Goal: Task Accomplishment & Management: Use online tool/utility

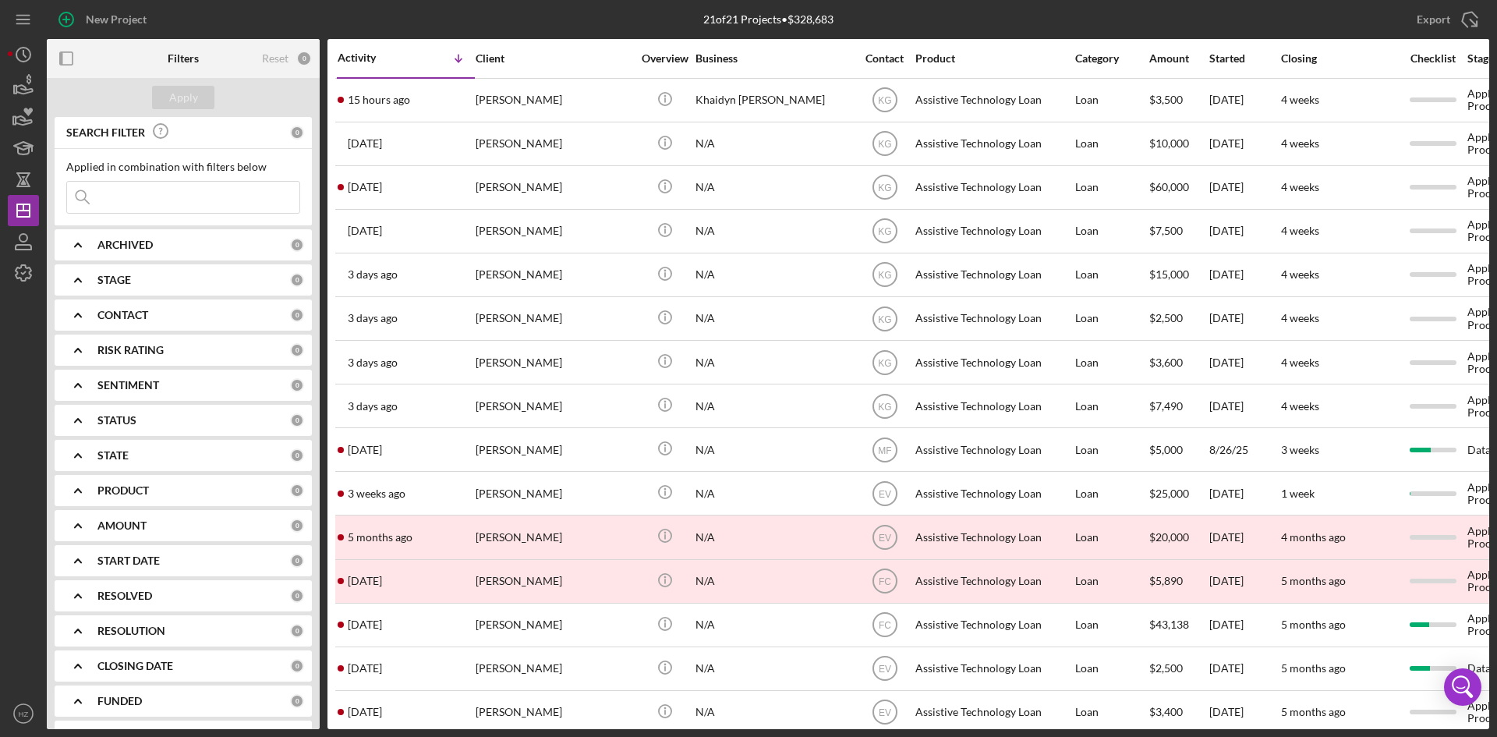
click at [77, 314] on polyline at bounding box center [78, 314] width 6 height 3
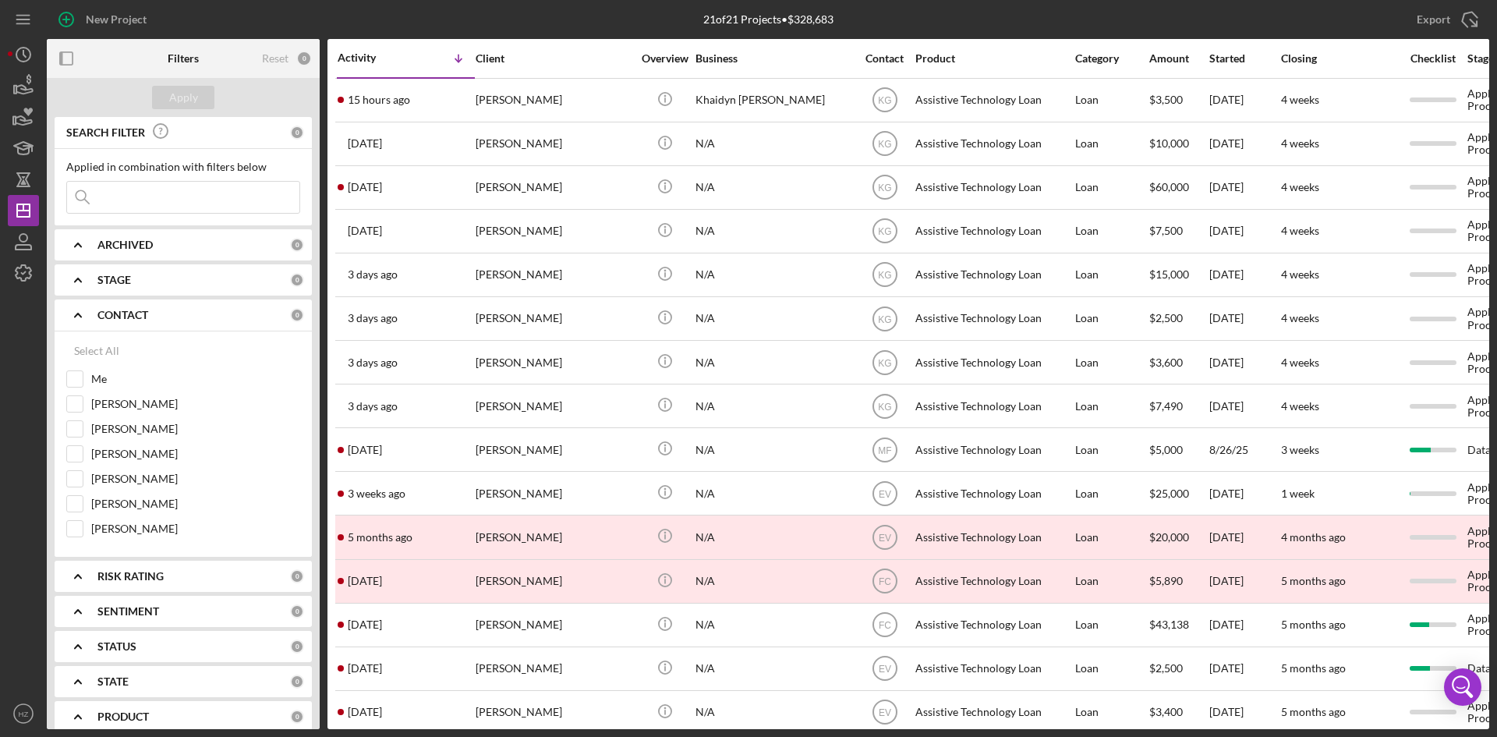
click at [674, 18] on div "21 of 21 Projects • $328,683" at bounding box center [768, 19] width 481 height 39
click at [18, 66] on icon "Icon/History" at bounding box center [23, 54] width 39 height 39
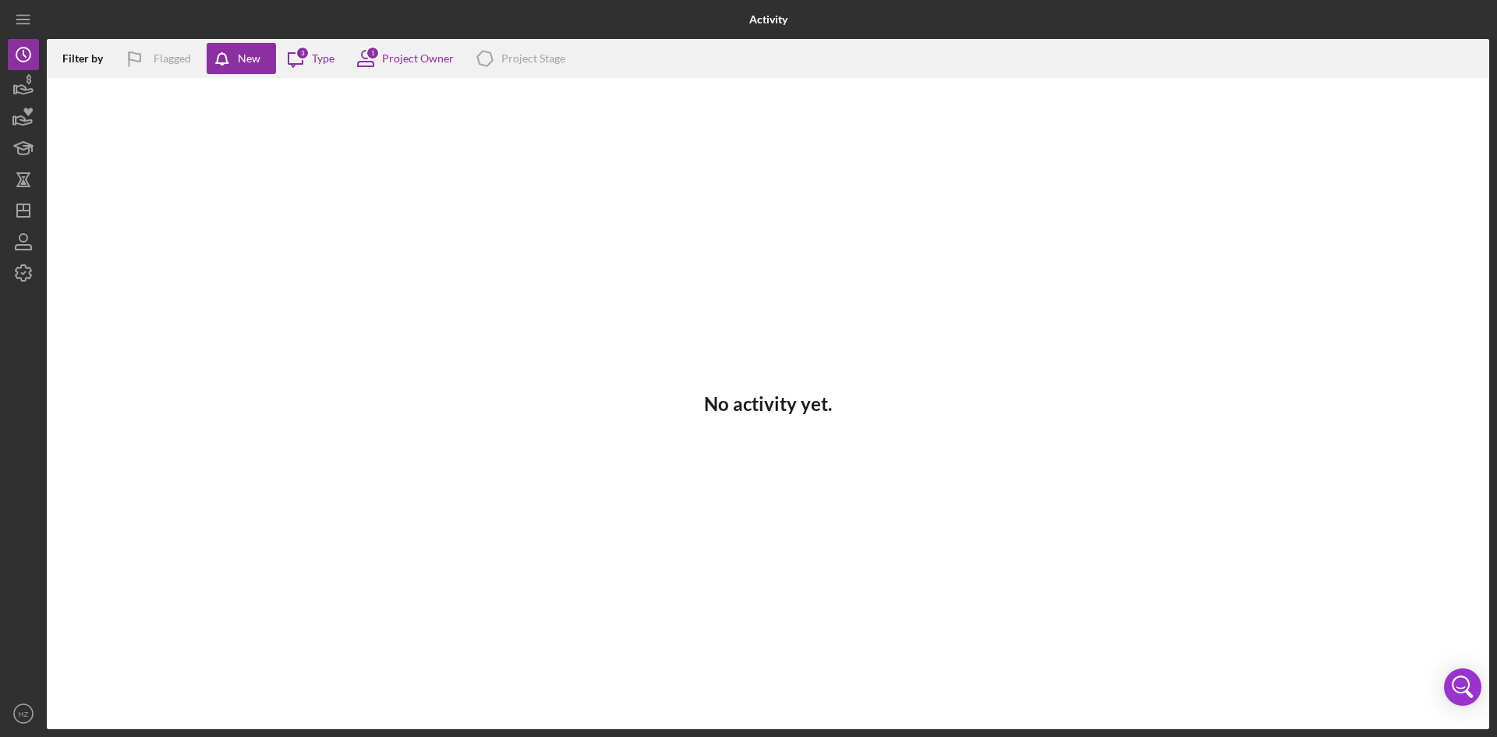
click at [309, 69] on icon "Icon/Message" at bounding box center [295, 58] width 39 height 39
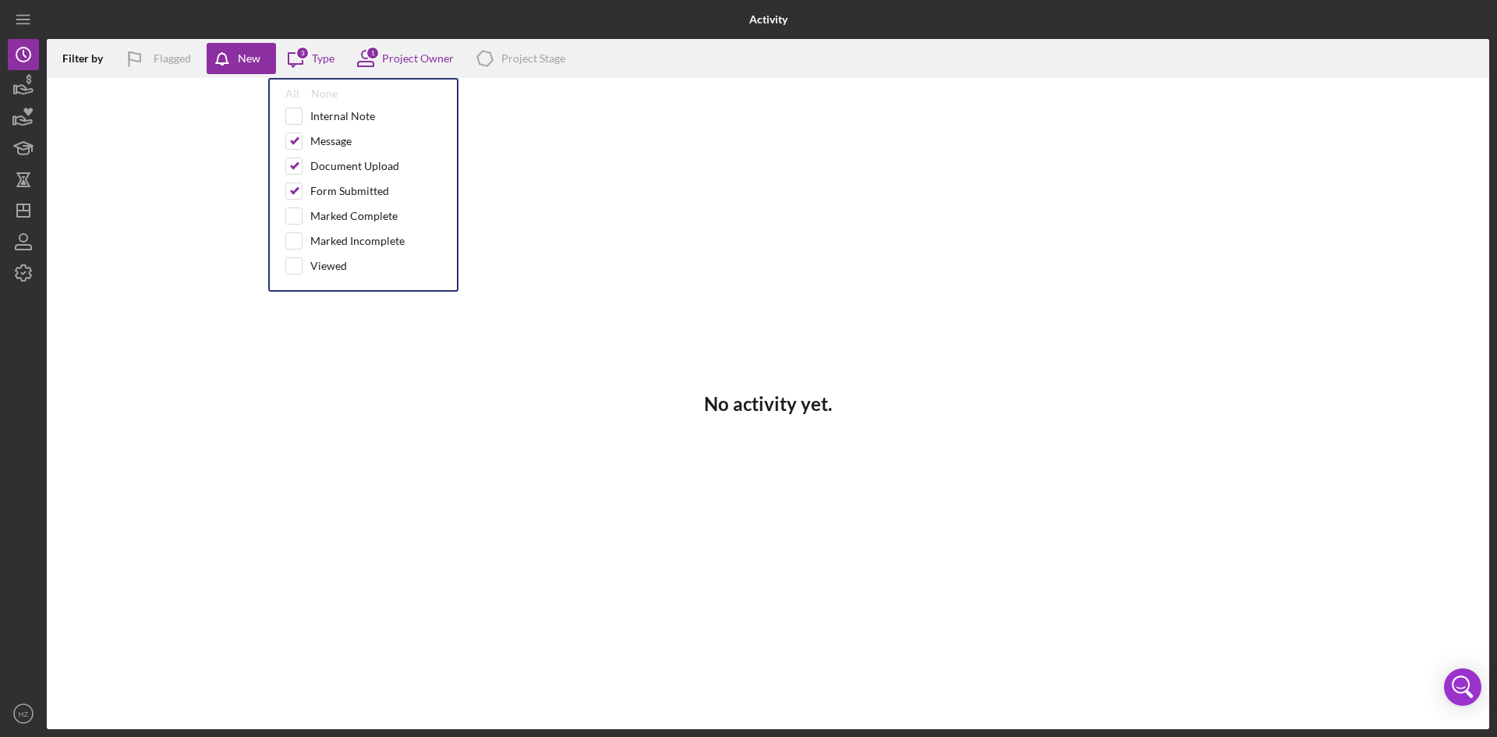
click at [405, 50] on div "1 Project Owner" at bounding box center [400, 58] width 108 height 39
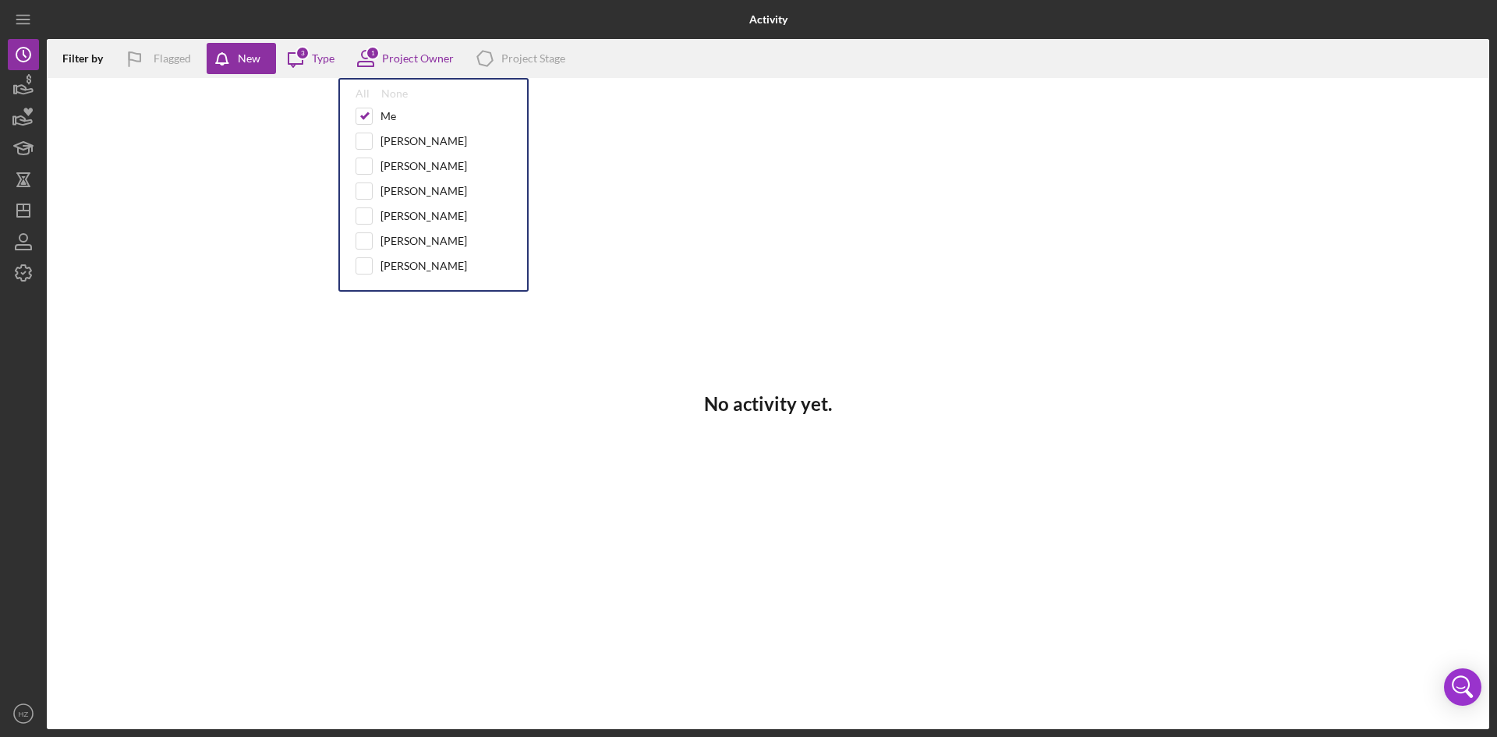
click at [356, 118] on input "checkbox" at bounding box center [364, 116] width 16 height 16
checkbox input "false"
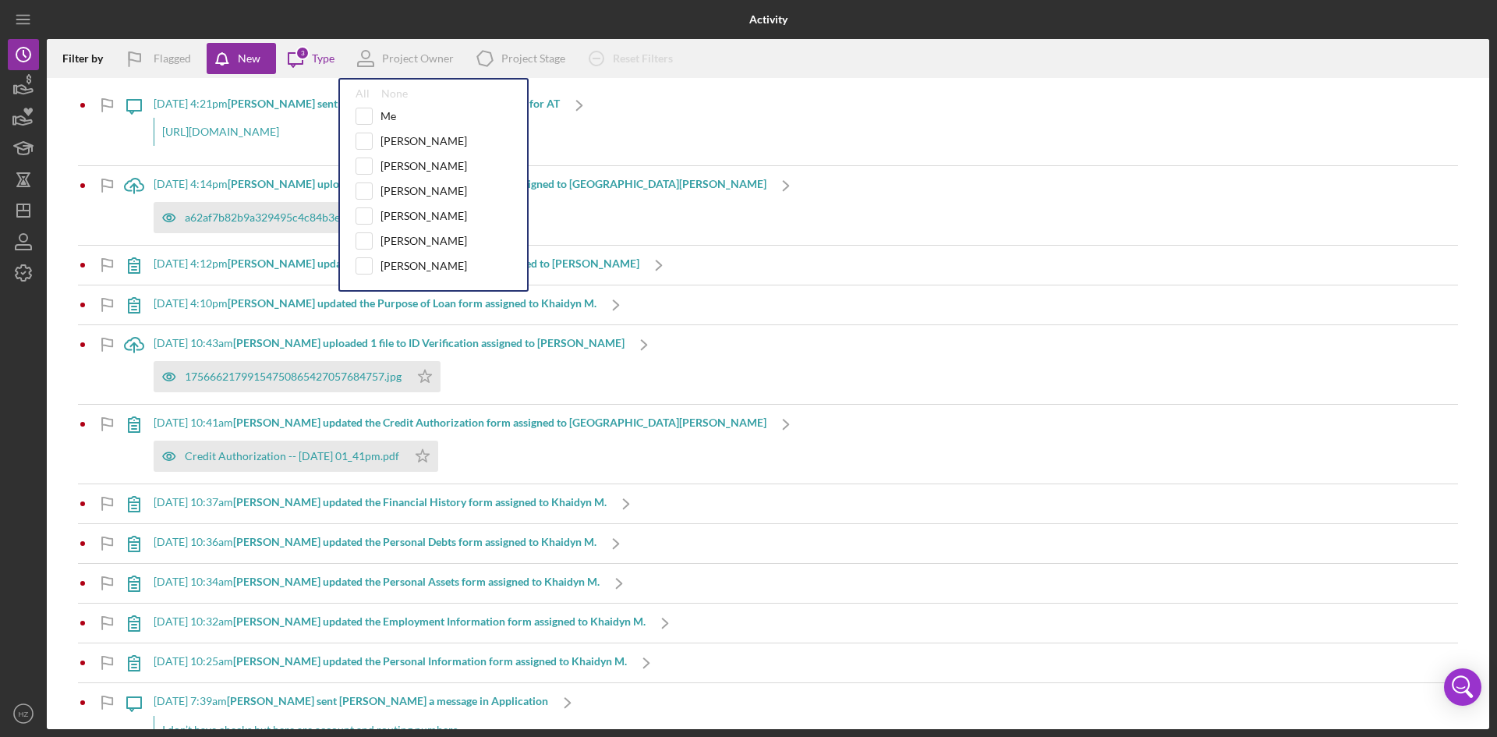
click at [864, 46] on div "Filter by Flagged New Icon/Message 3 Type Project Owner All None Me [PERSON_NAM…" at bounding box center [768, 58] width 1443 height 39
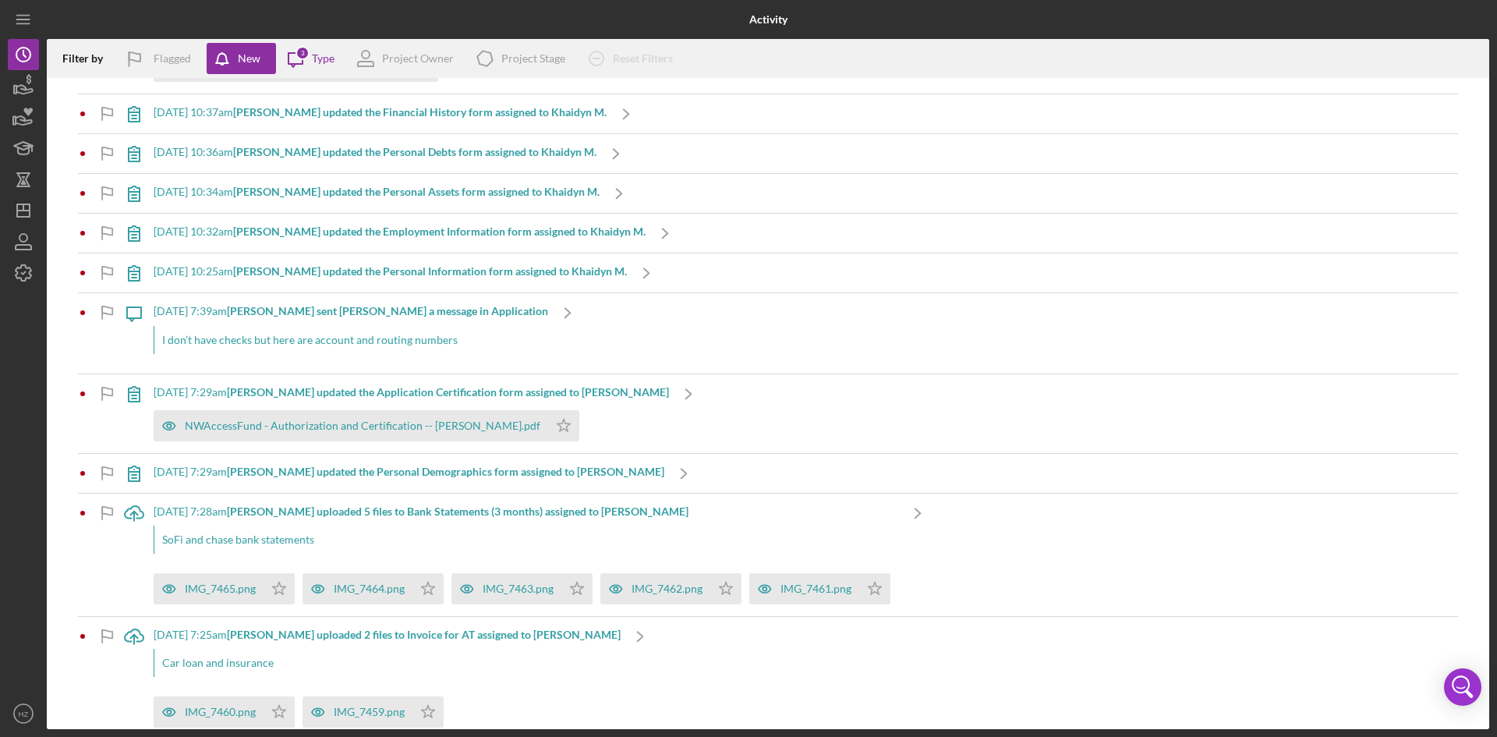
scroll to position [726, 0]
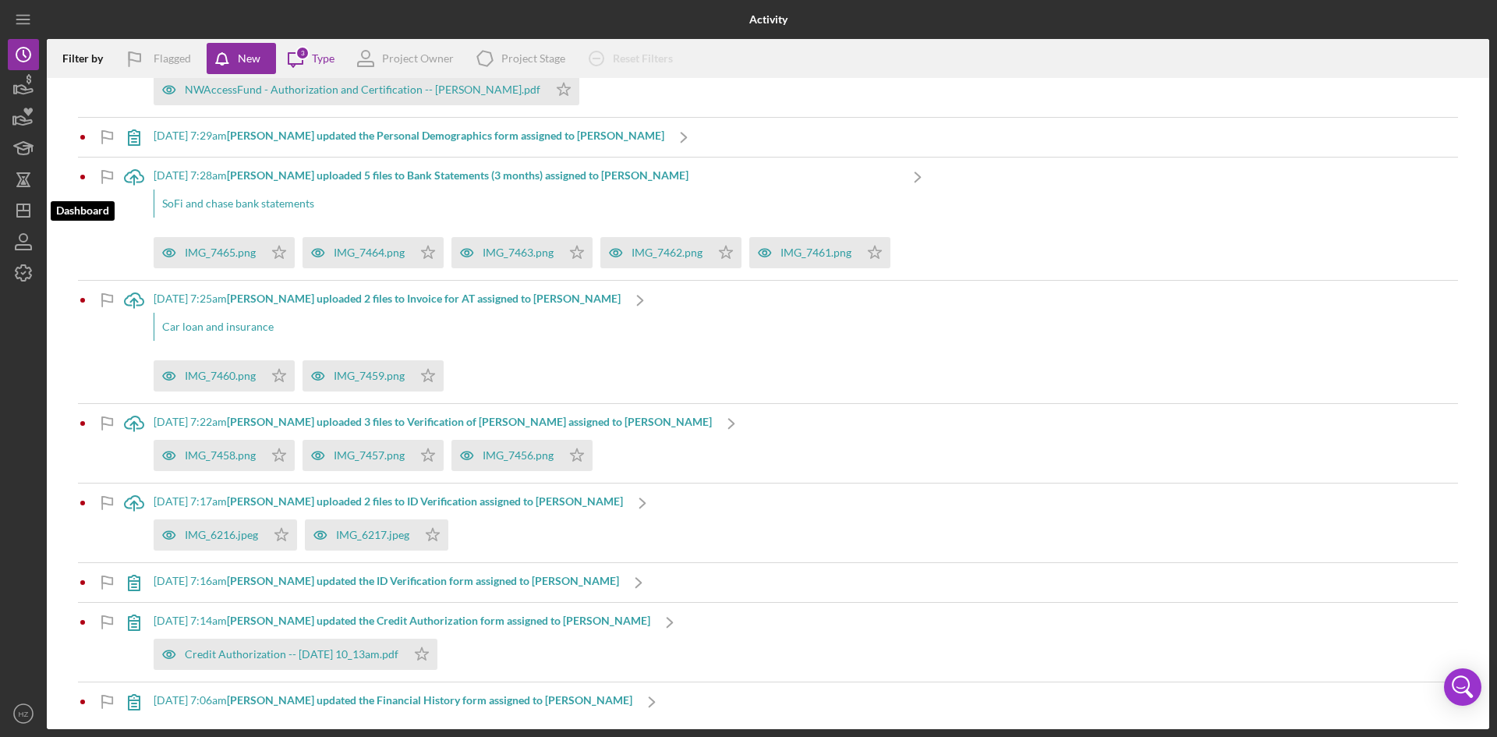
click at [23, 206] on icon "Icon/Dashboard" at bounding box center [23, 210] width 39 height 39
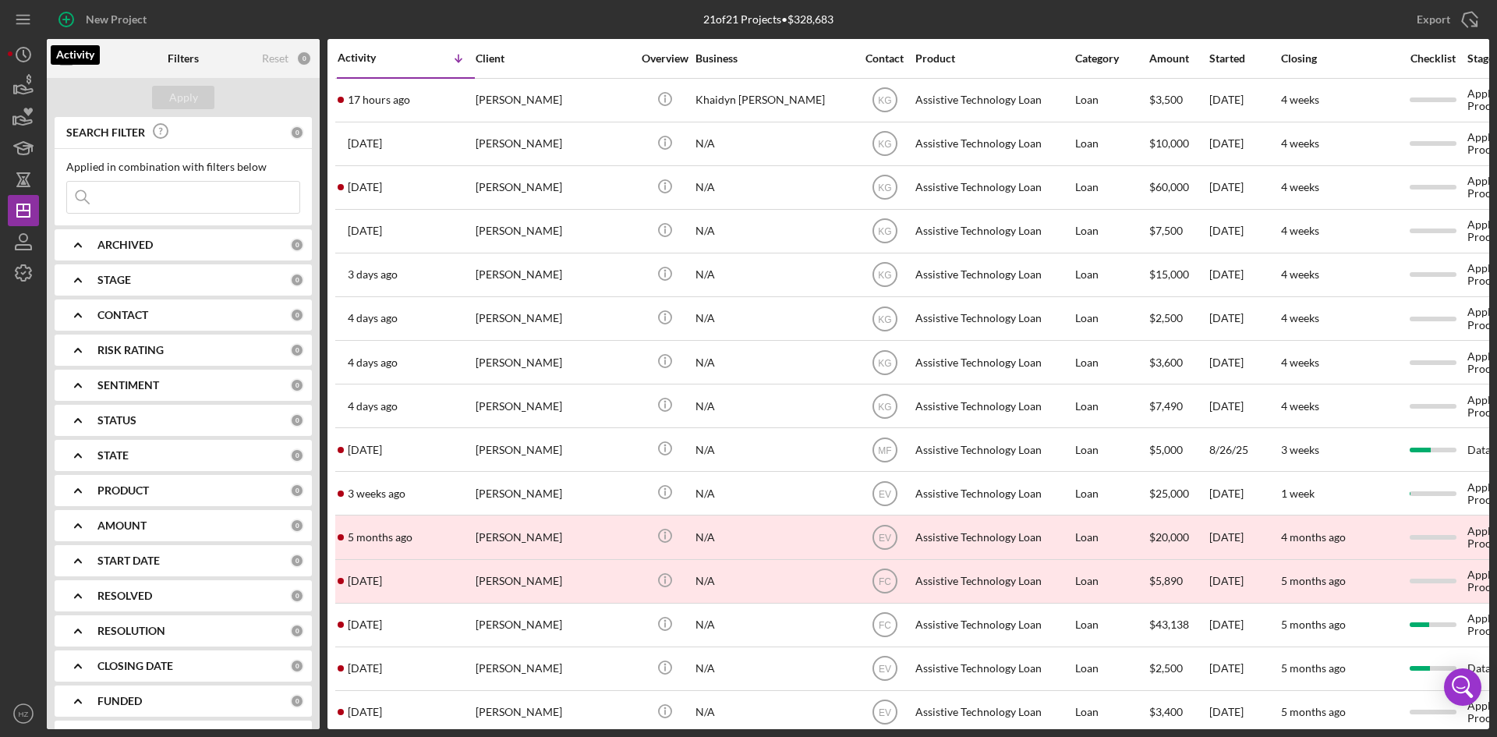
click at [16, 62] on icon "Icon/History" at bounding box center [23, 54] width 39 height 39
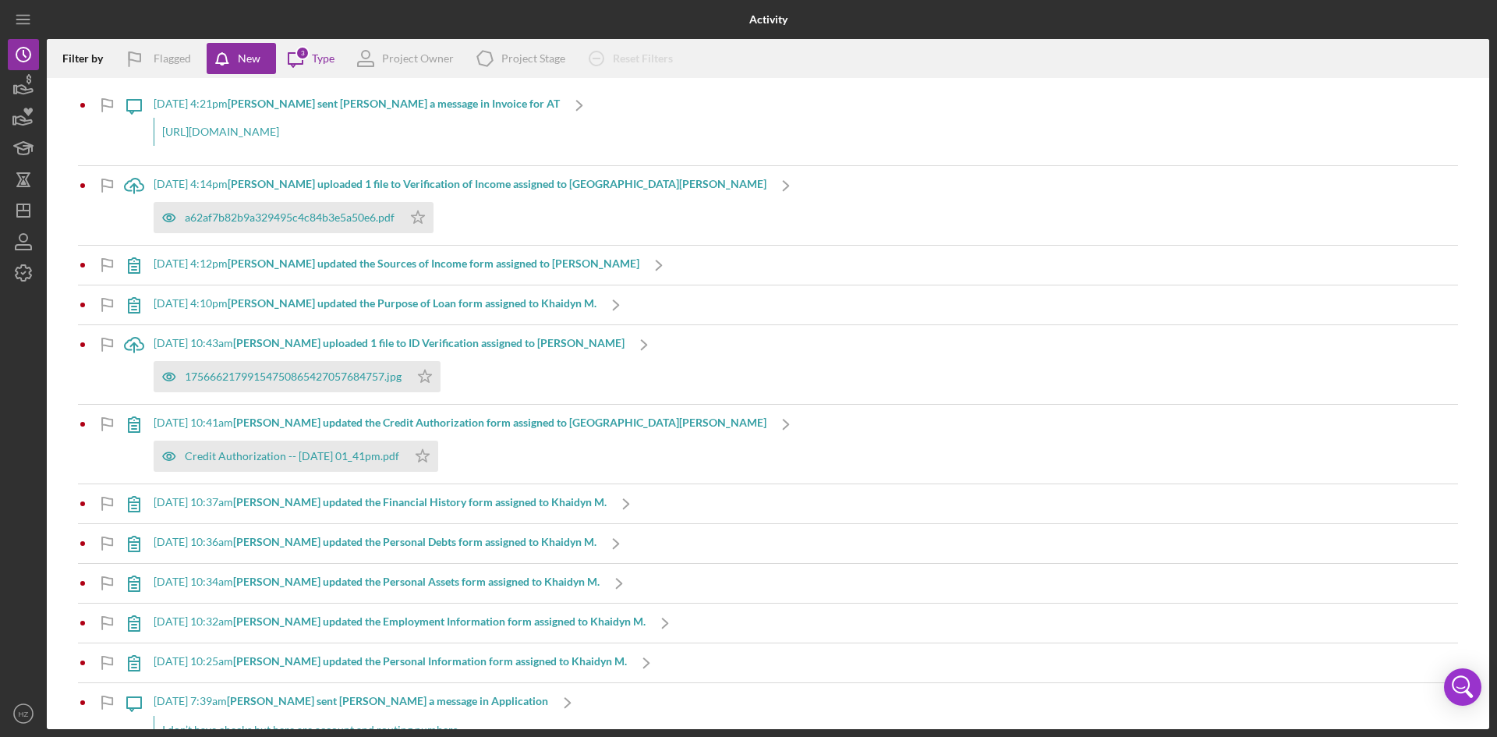
click at [320, 67] on div "Icon/Message 3 Type" at bounding box center [305, 58] width 58 height 39
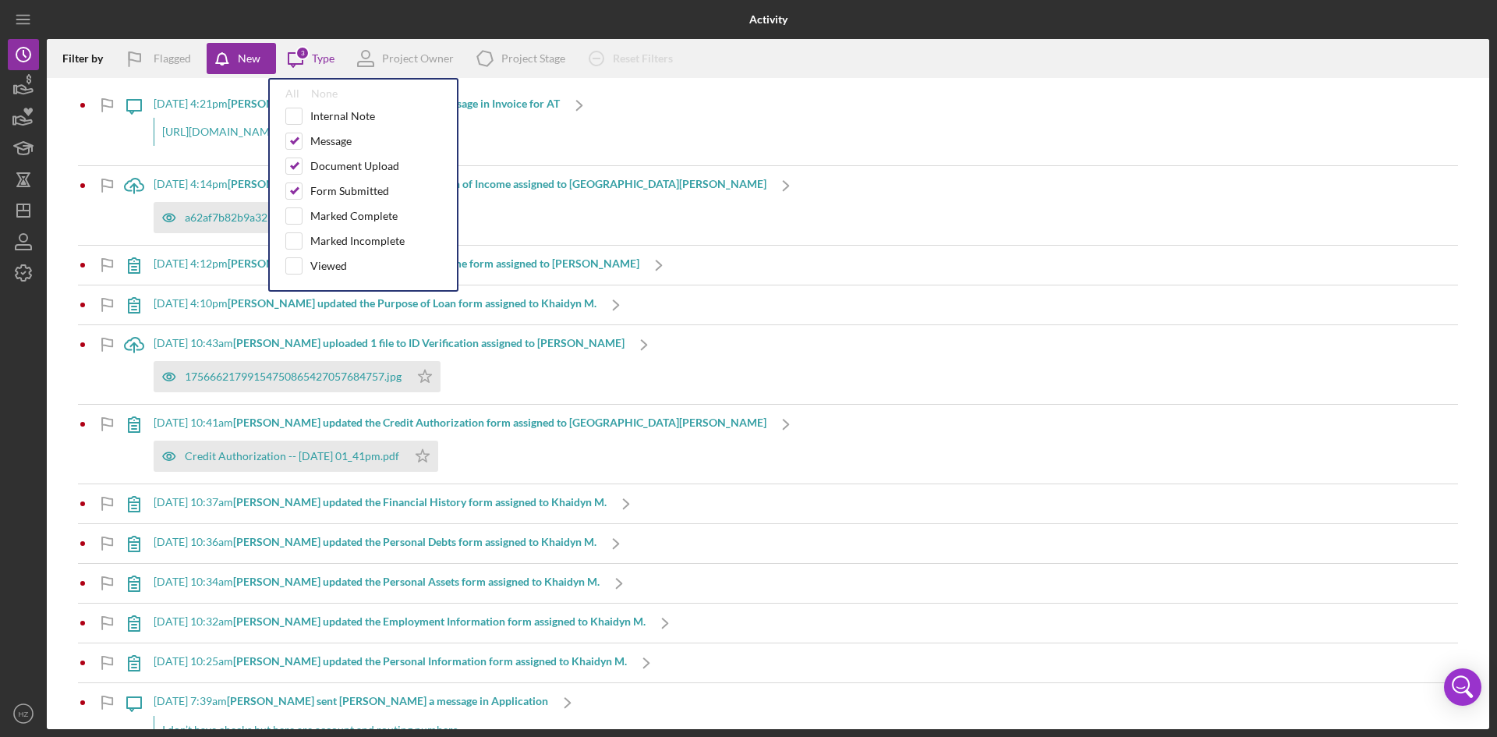
click at [300, 165] on input "checkbox" at bounding box center [294, 166] width 16 height 16
checkbox input "false"
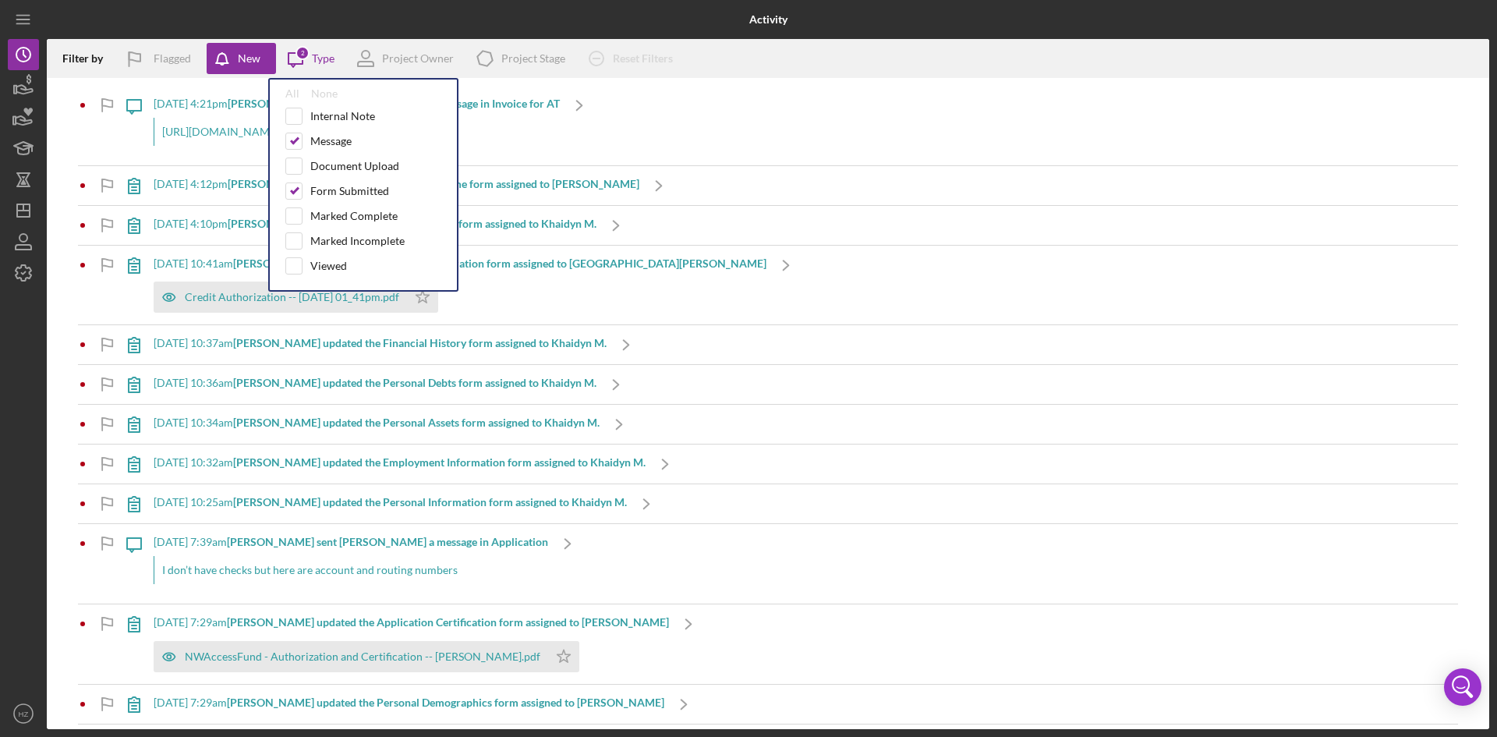
click at [297, 150] on div at bounding box center [293, 141] width 17 height 17
click at [298, 143] on input "checkbox" at bounding box center [294, 141] width 16 height 16
checkbox input "false"
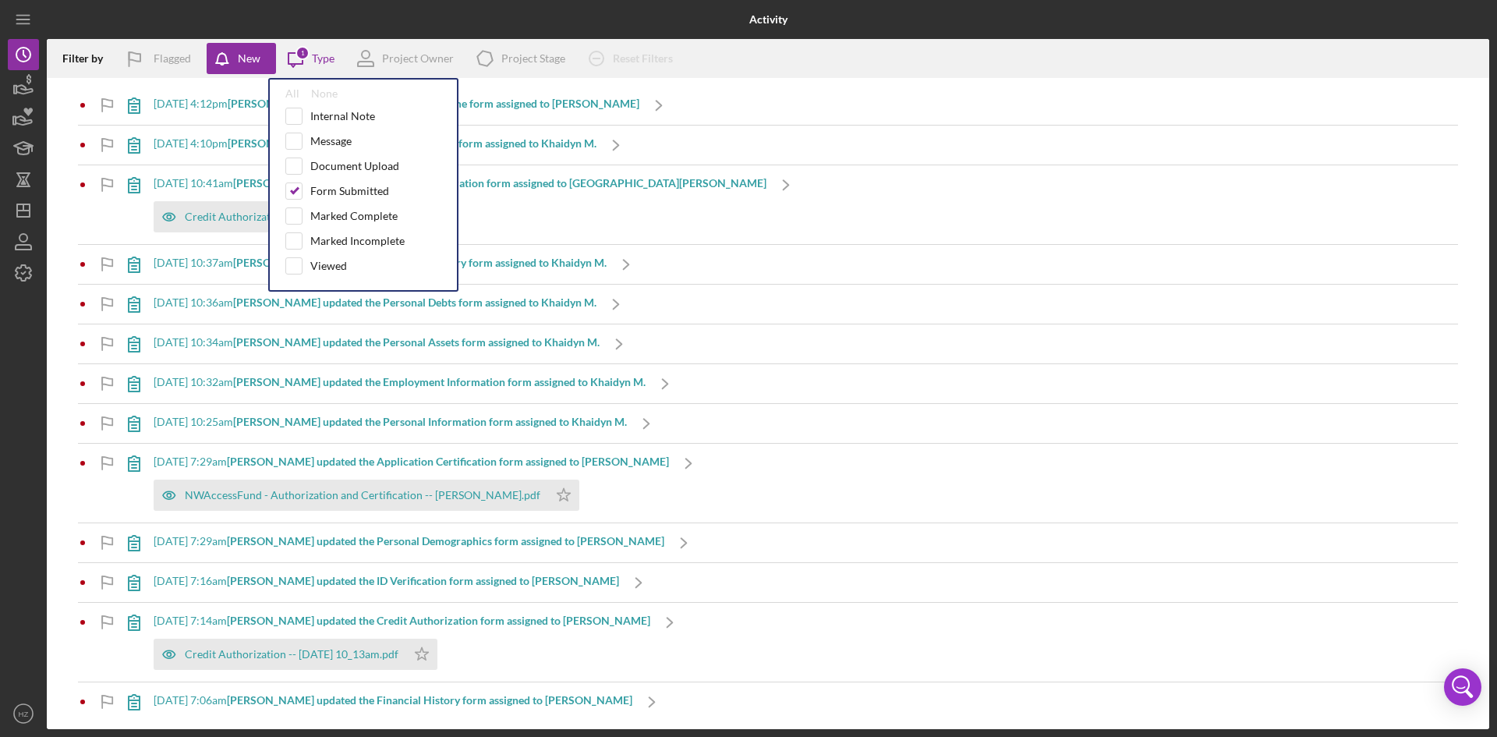
click at [297, 192] on input "checkbox" at bounding box center [294, 191] width 16 height 16
checkbox input "false"
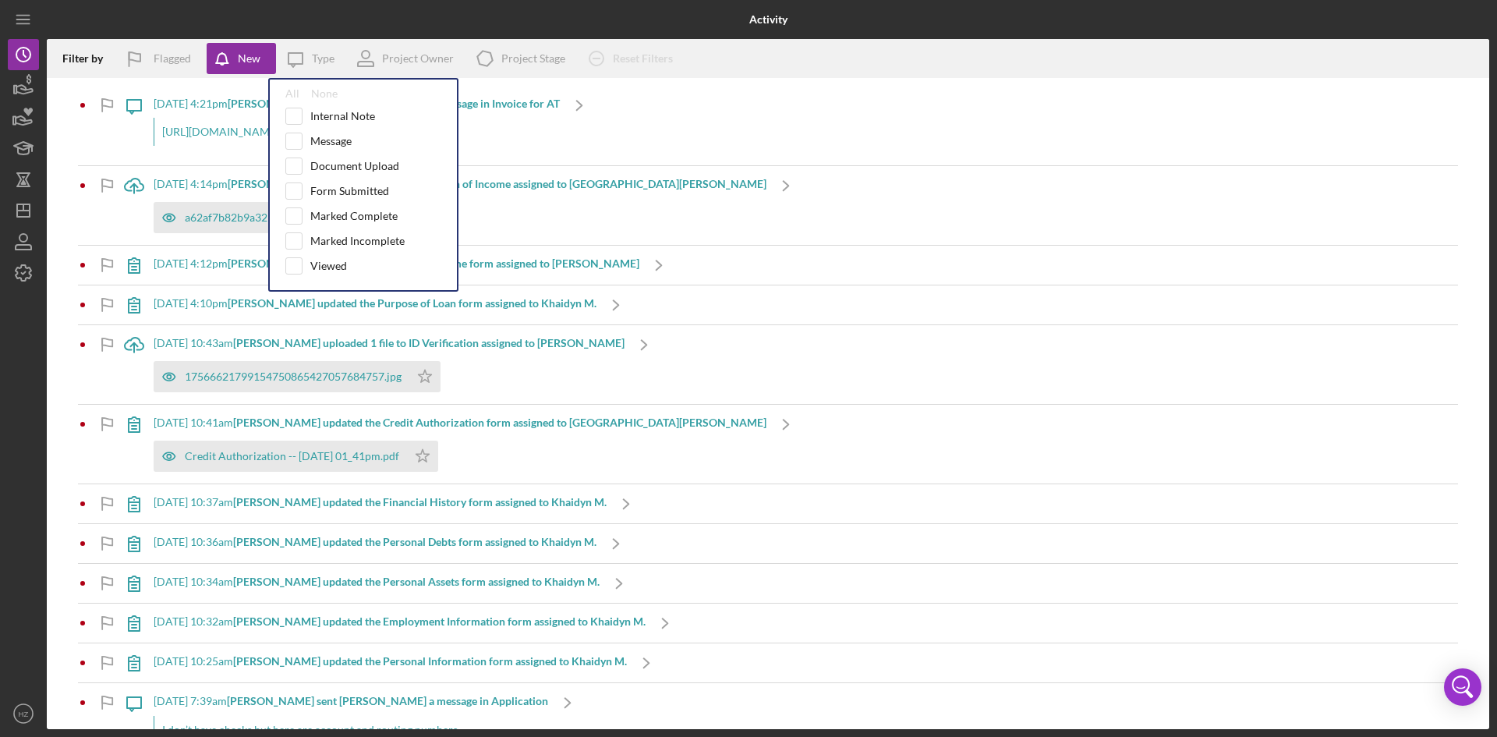
click at [873, 68] on div "Filter by Flagged New Icon/Message Type All None Internal Note Message Document…" at bounding box center [768, 58] width 1443 height 39
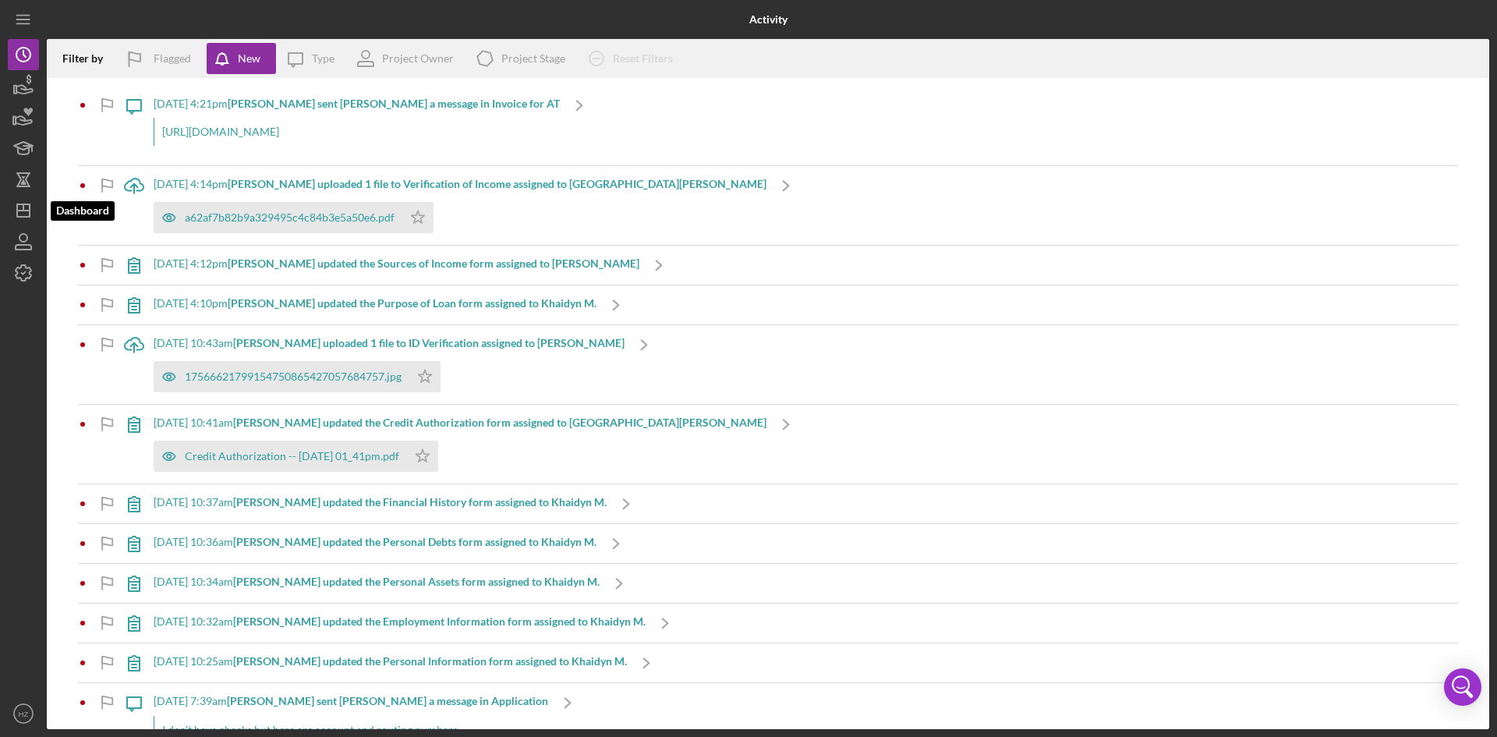
click at [20, 207] on icon "Icon/Dashboard" at bounding box center [23, 210] width 39 height 39
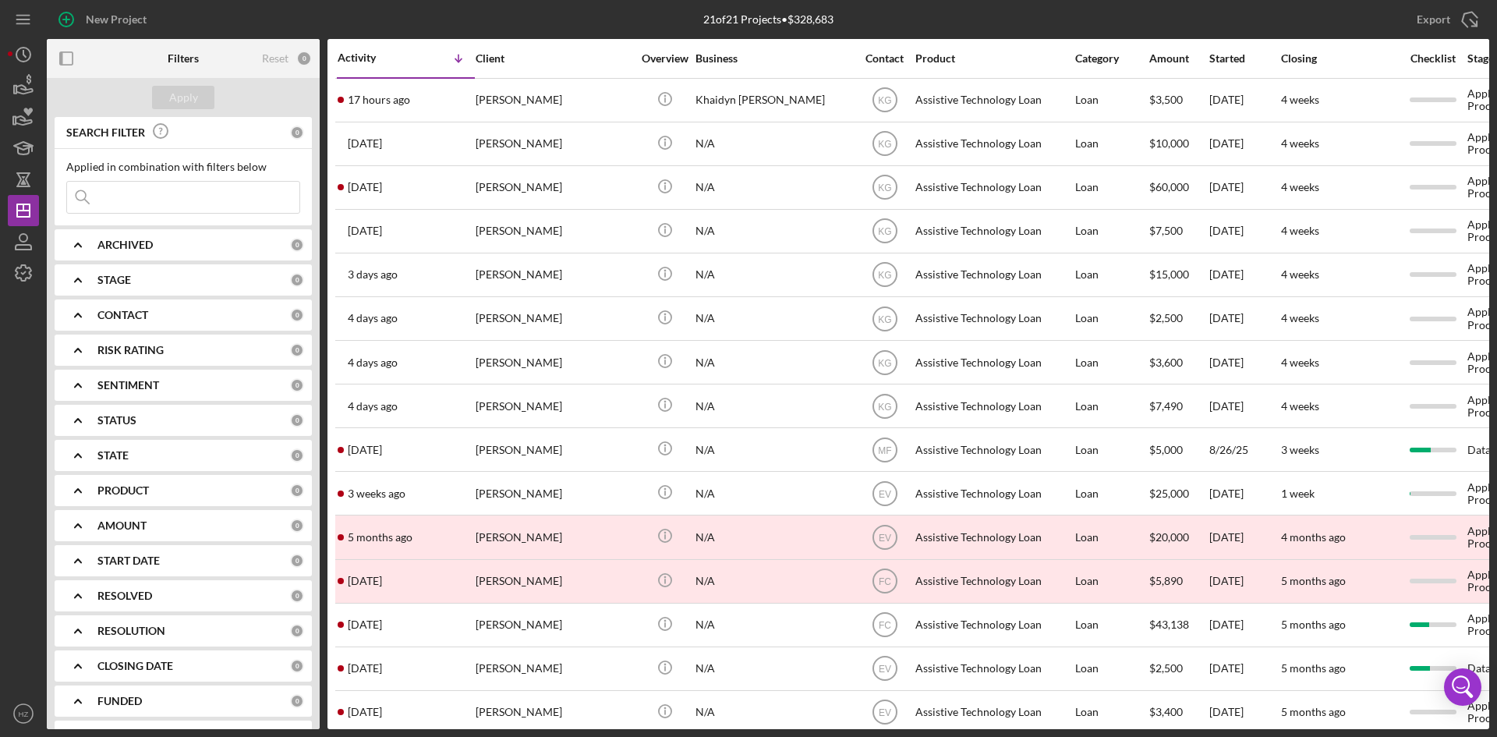
click at [73, 317] on icon "Icon/Expander" at bounding box center [77, 315] width 39 height 39
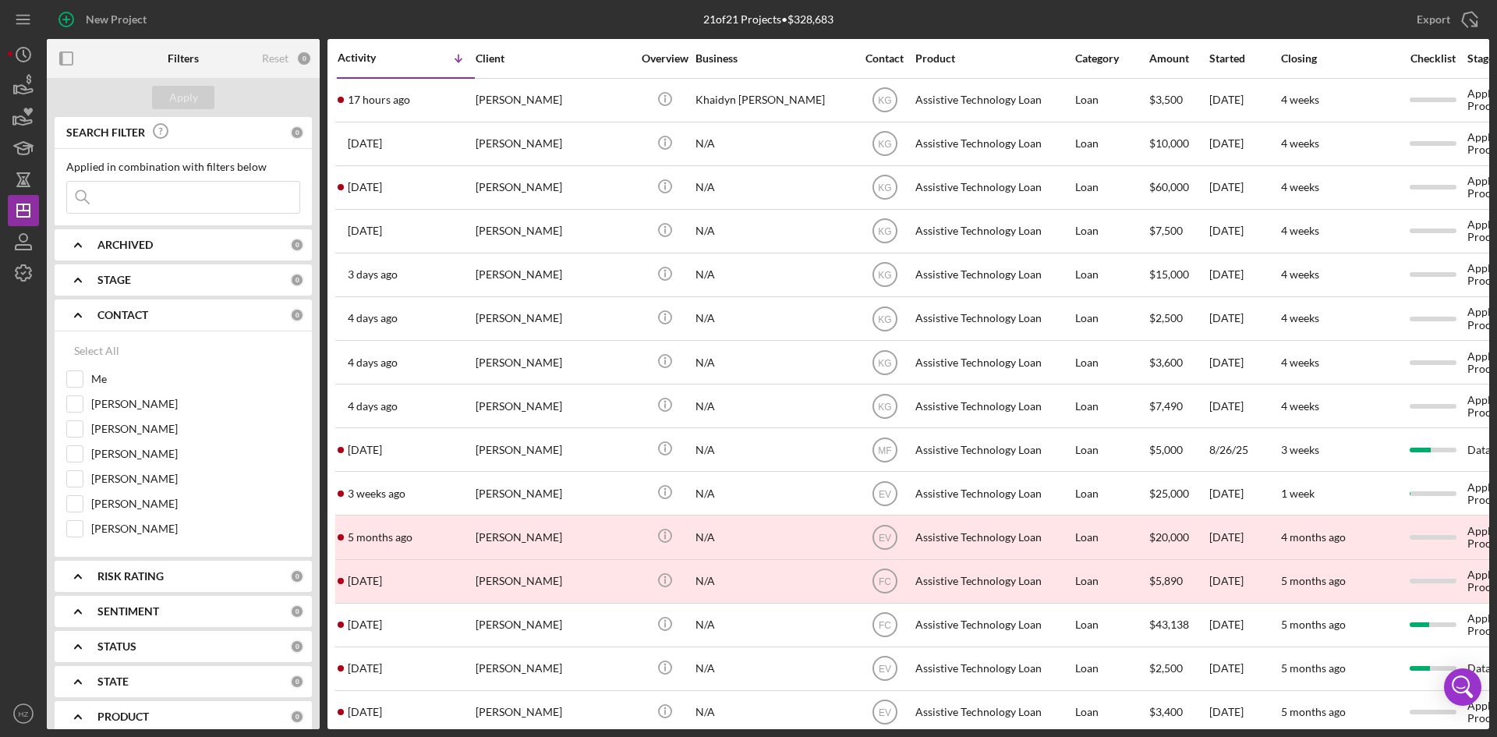
click at [70, 312] on icon "Icon/Expander" at bounding box center [77, 315] width 39 height 39
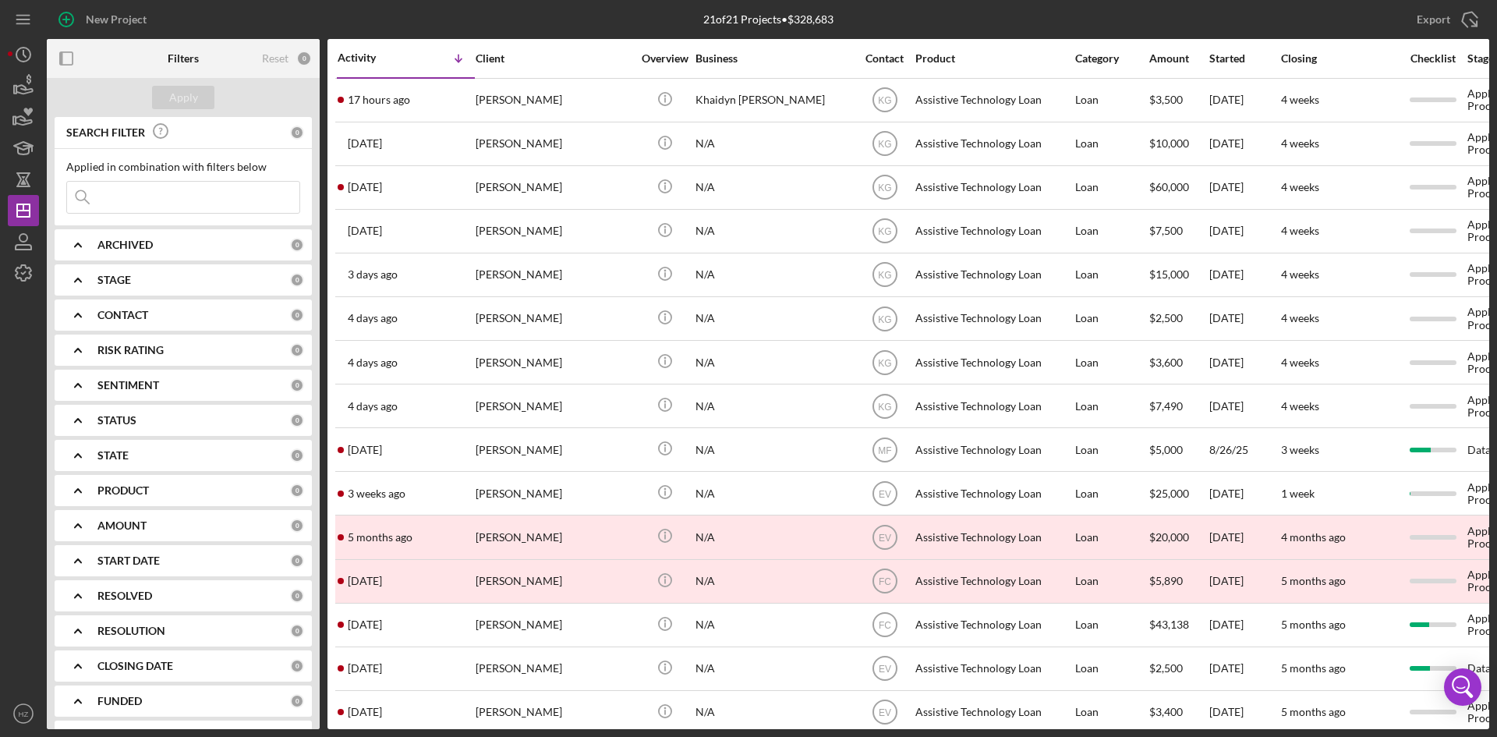
click at [78, 317] on icon "Icon/Expander" at bounding box center [77, 315] width 39 height 39
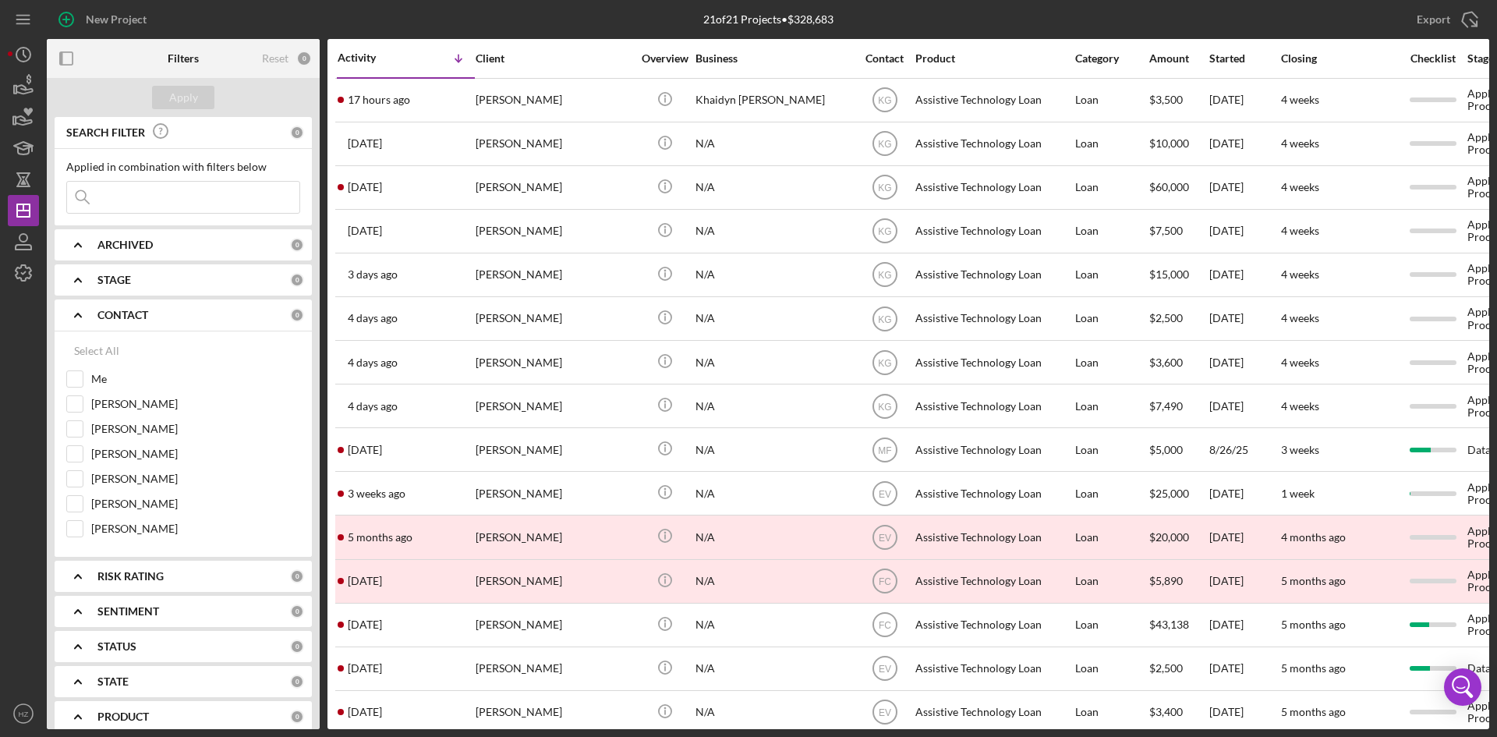
click at [494, 103] on div "[PERSON_NAME]" at bounding box center [554, 100] width 156 height 41
